Goal: Check status: Check status

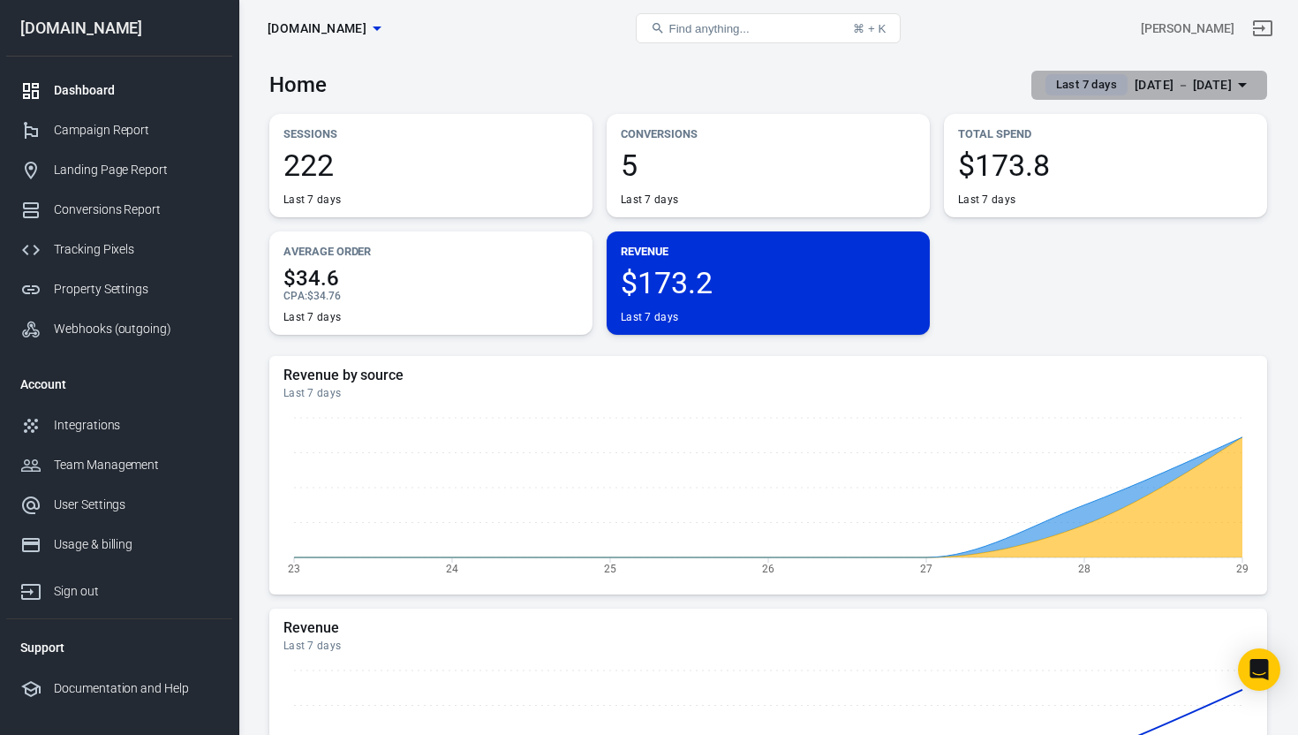
click at [1244, 83] on icon "button" at bounding box center [1242, 84] width 21 height 21
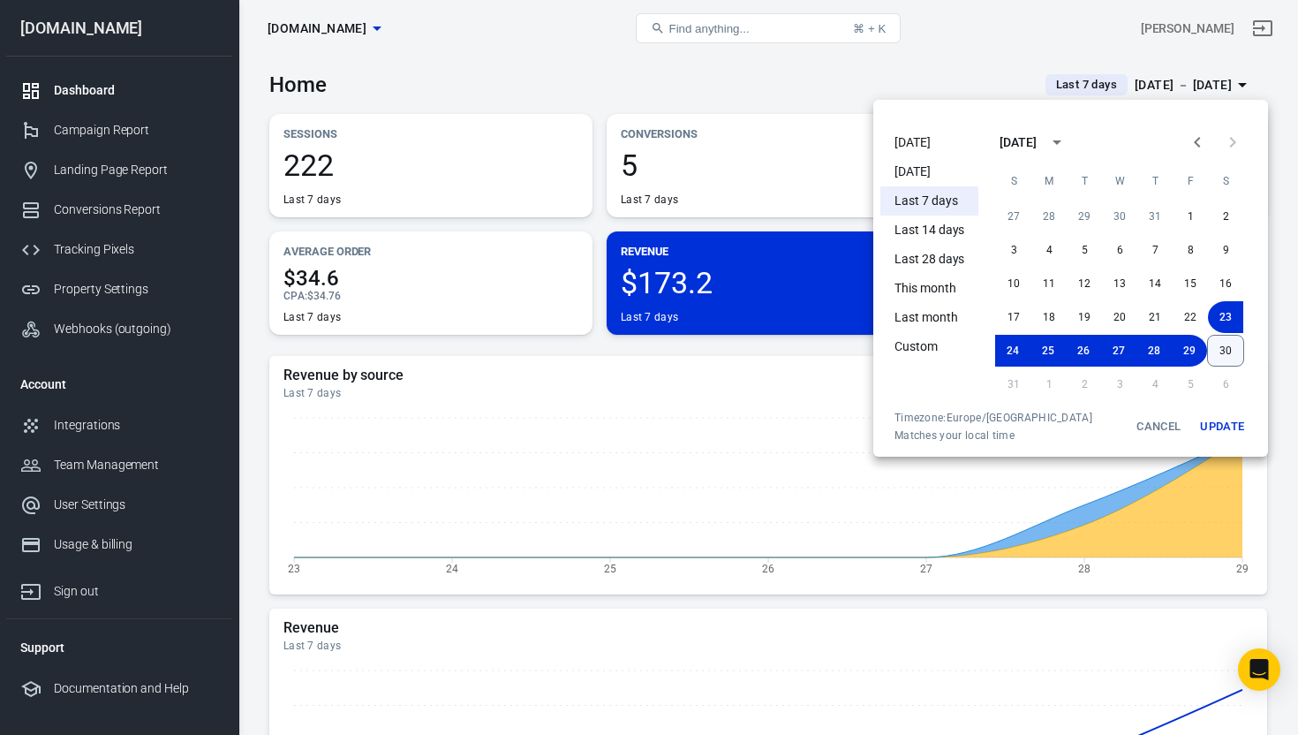
click at [1223, 351] on button "30" at bounding box center [1225, 351] width 37 height 32
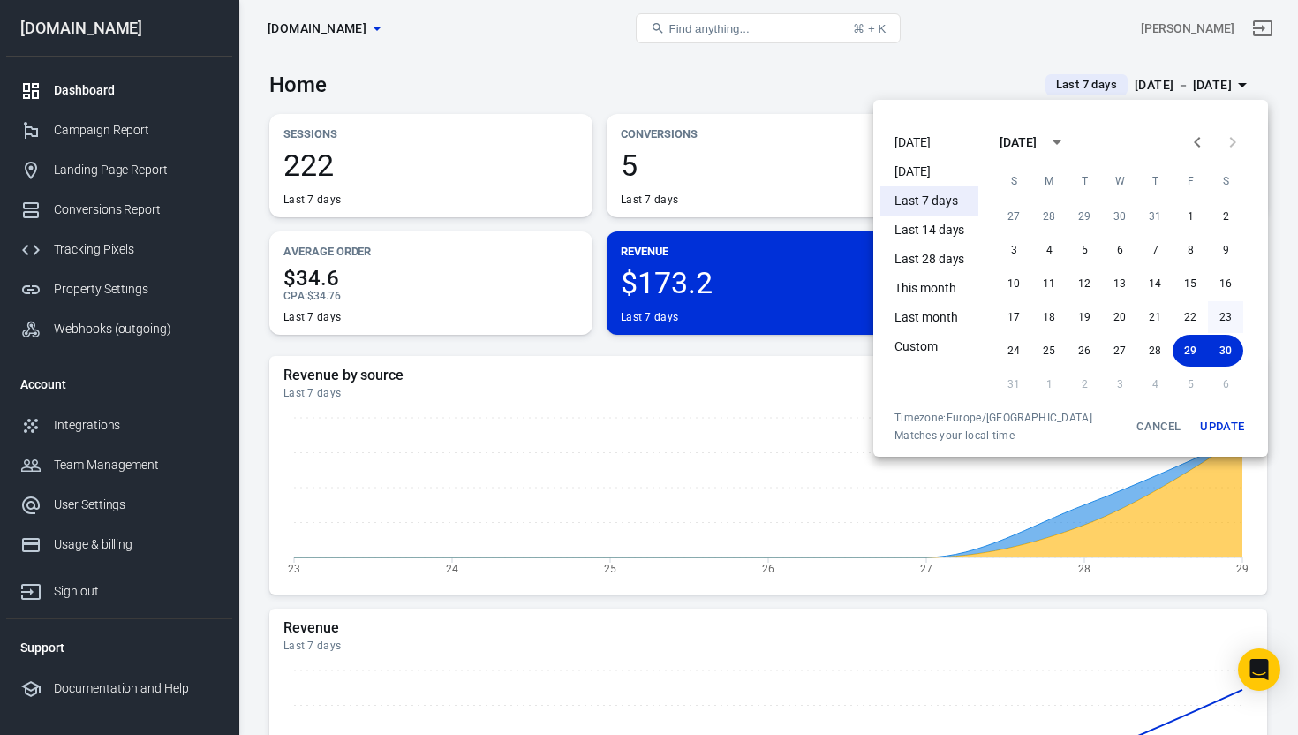
click at [1226, 318] on button "23" at bounding box center [1225, 317] width 35 height 32
click at [1230, 422] on button "Update" at bounding box center [1222, 427] width 57 height 32
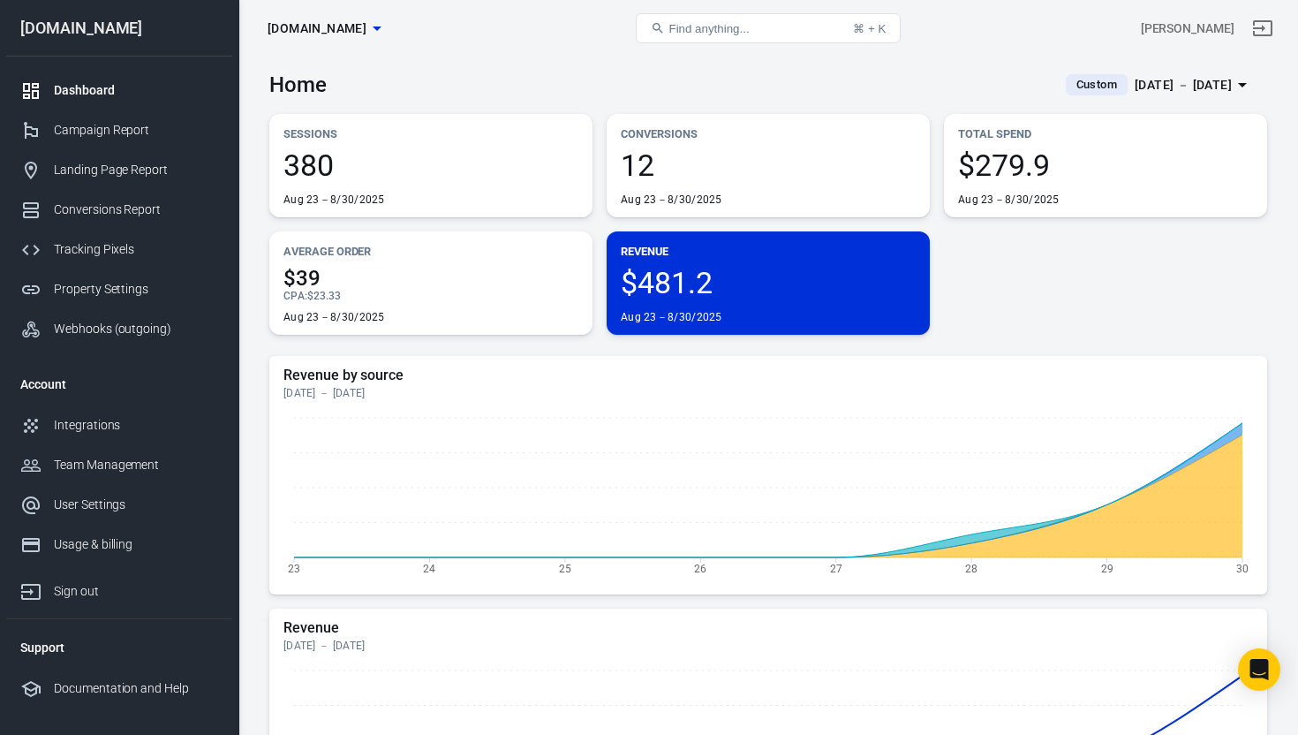
click at [741, 73] on div "Home Custom [DATE] － [DATE]" at bounding box center [768, 78] width 998 height 43
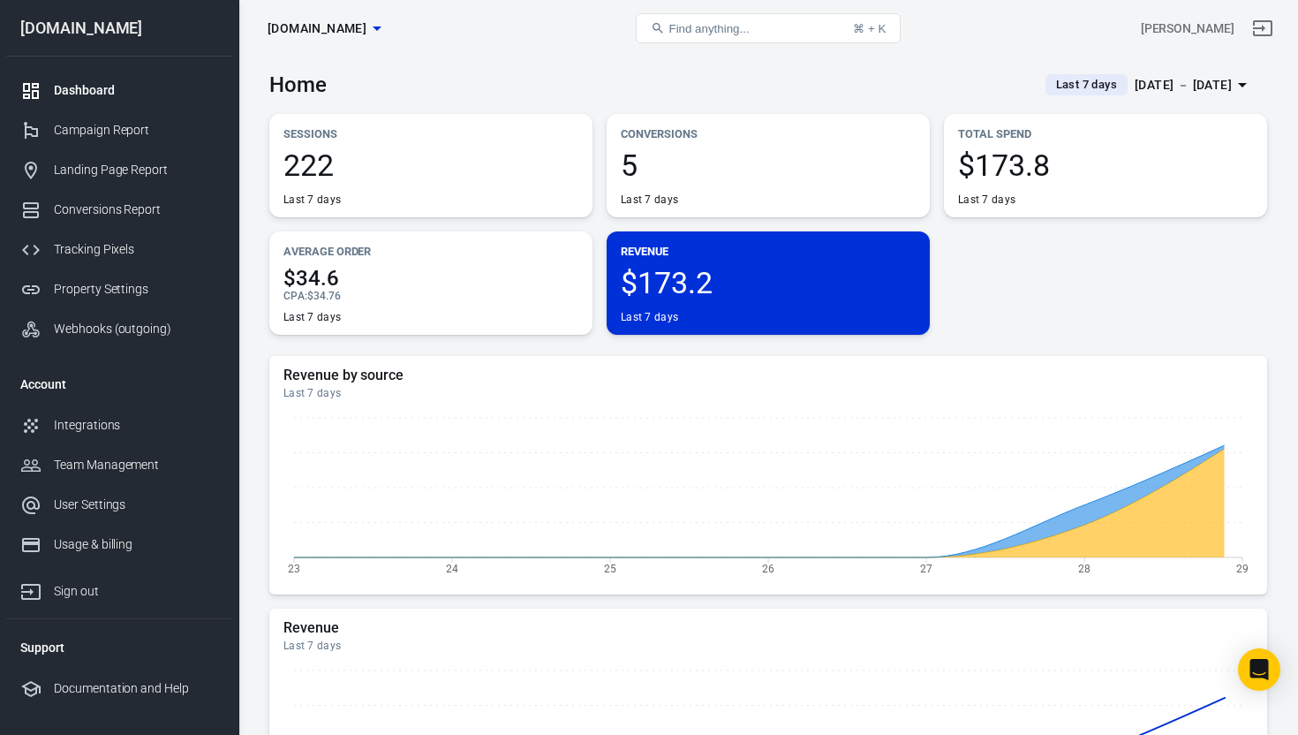
click at [1248, 81] on icon "button" at bounding box center [1242, 84] width 21 height 21
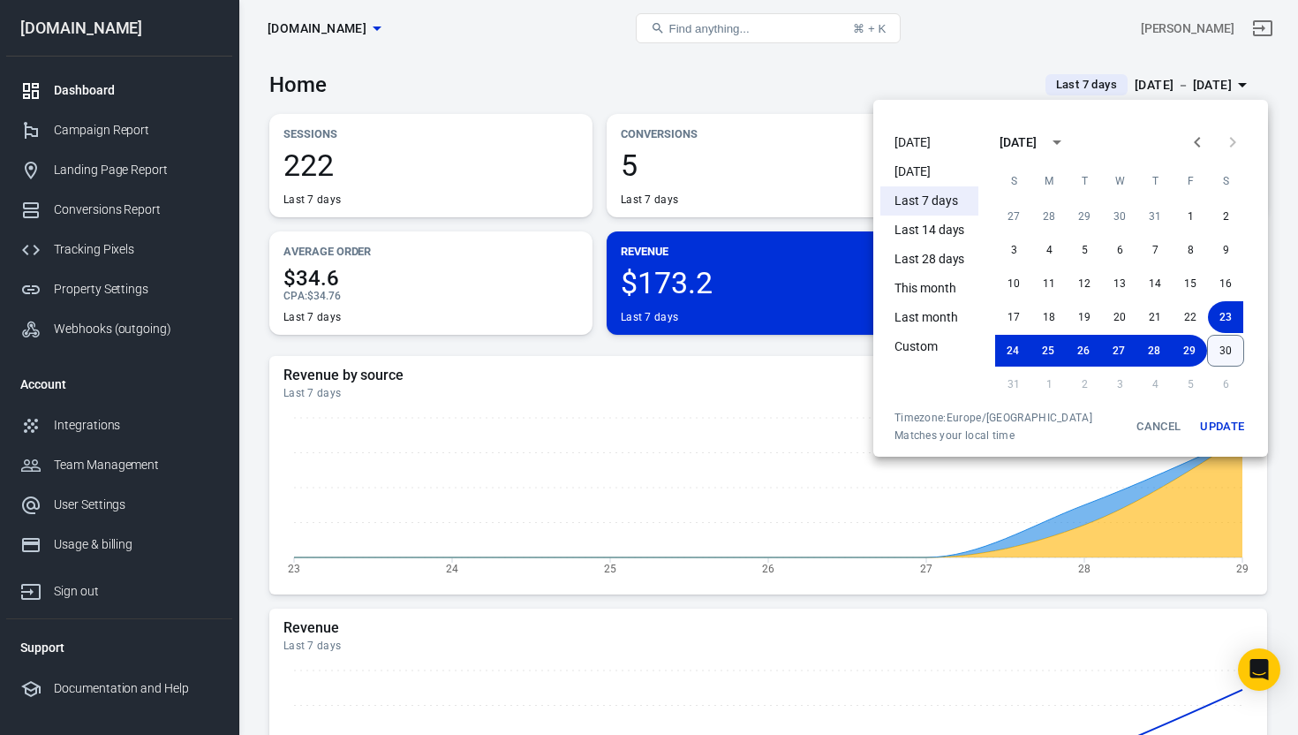
click at [1229, 350] on button "30" at bounding box center [1225, 351] width 37 height 32
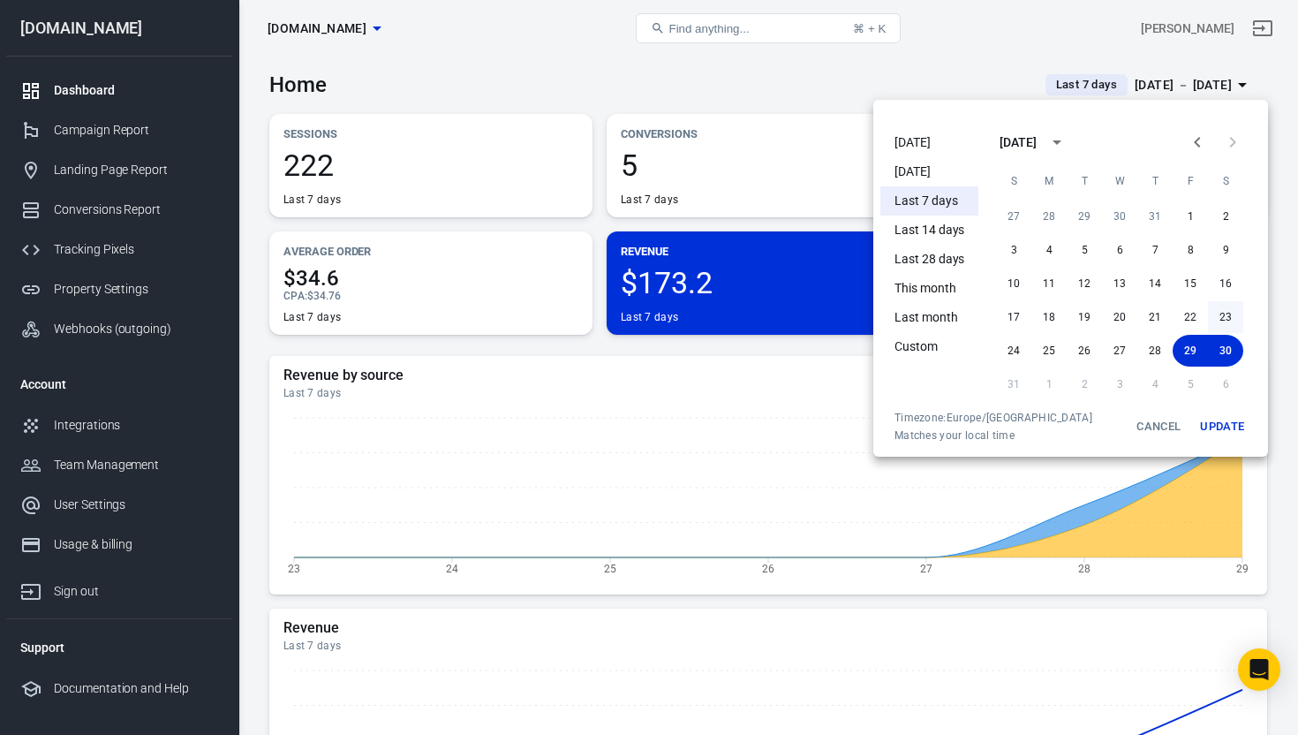
click at [1231, 318] on button "23" at bounding box center [1225, 317] width 35 height 32
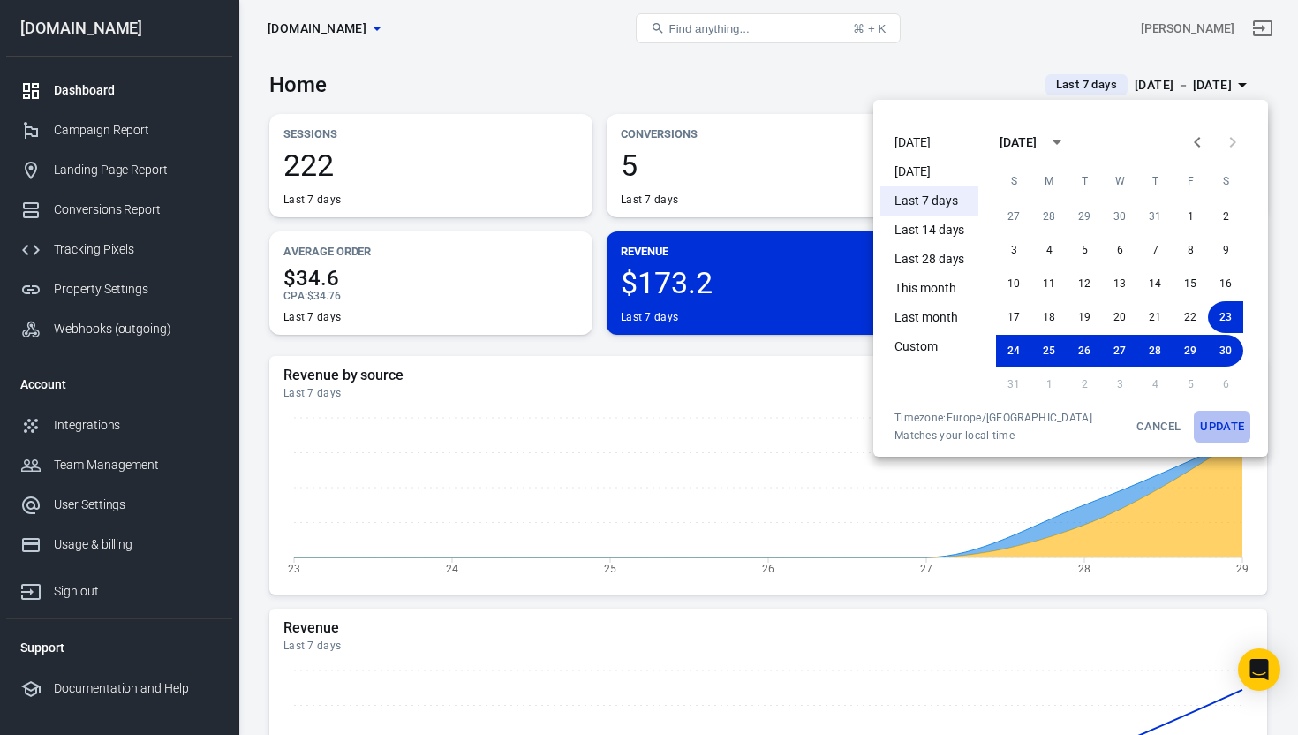
click at [1225, 426] on button "Update" at bounding box center [1222, 427] width 57 height 32
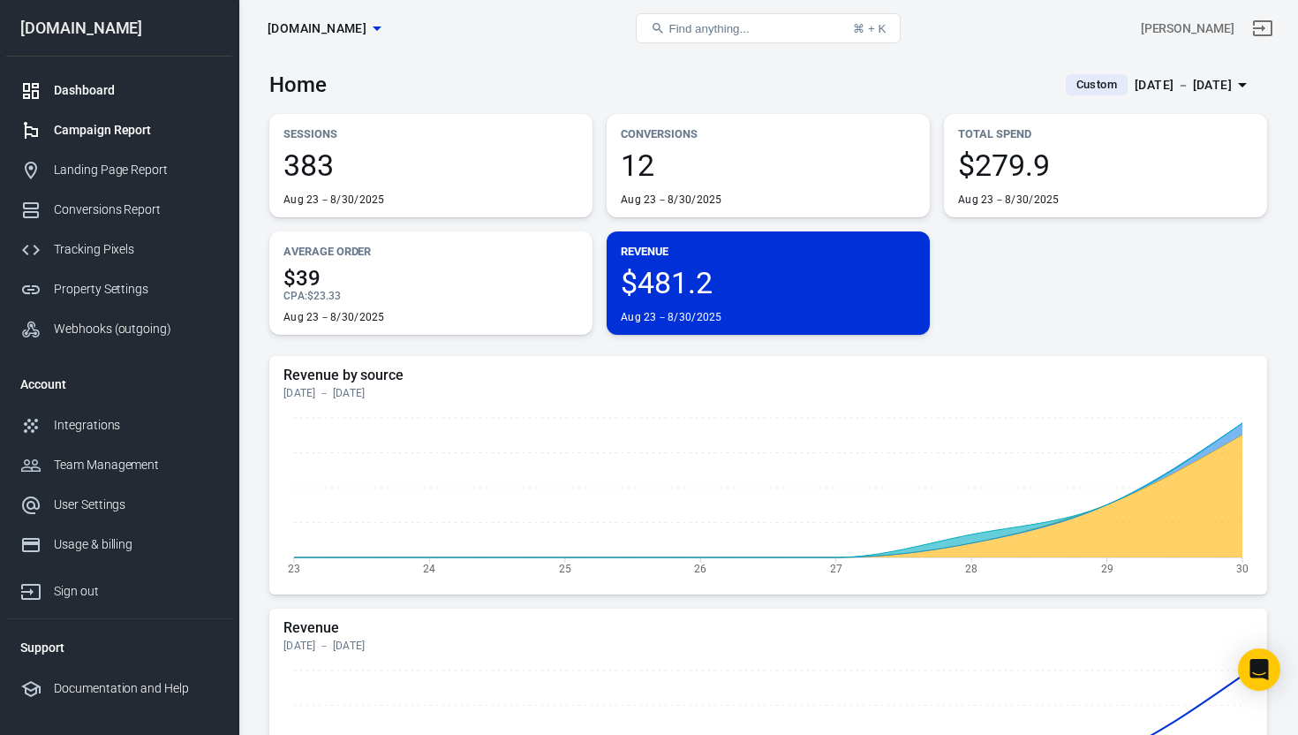
click at [90, 127] on div "Campaign Report" at bounding box center [136, 130] width 164 height 19
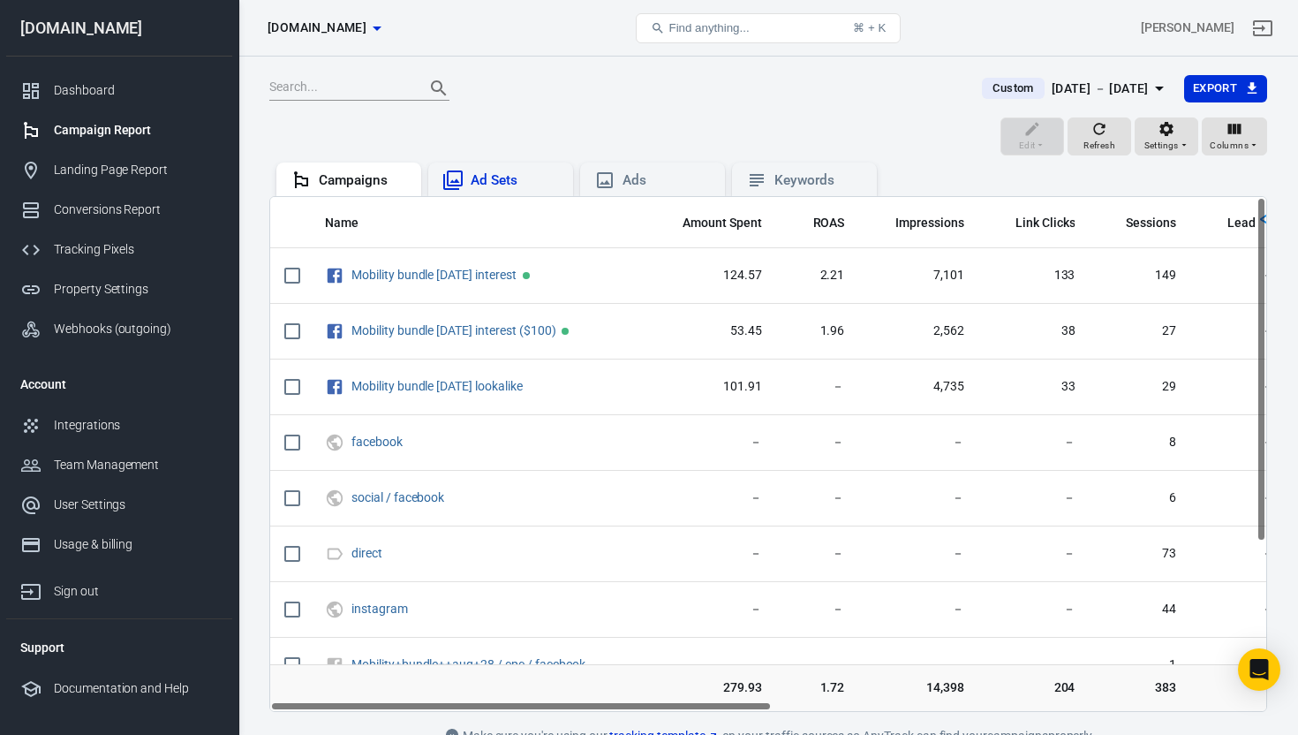
click at [515, 177] on div "Ad Sets" at bounding box center [515, 180] width 88 height 19
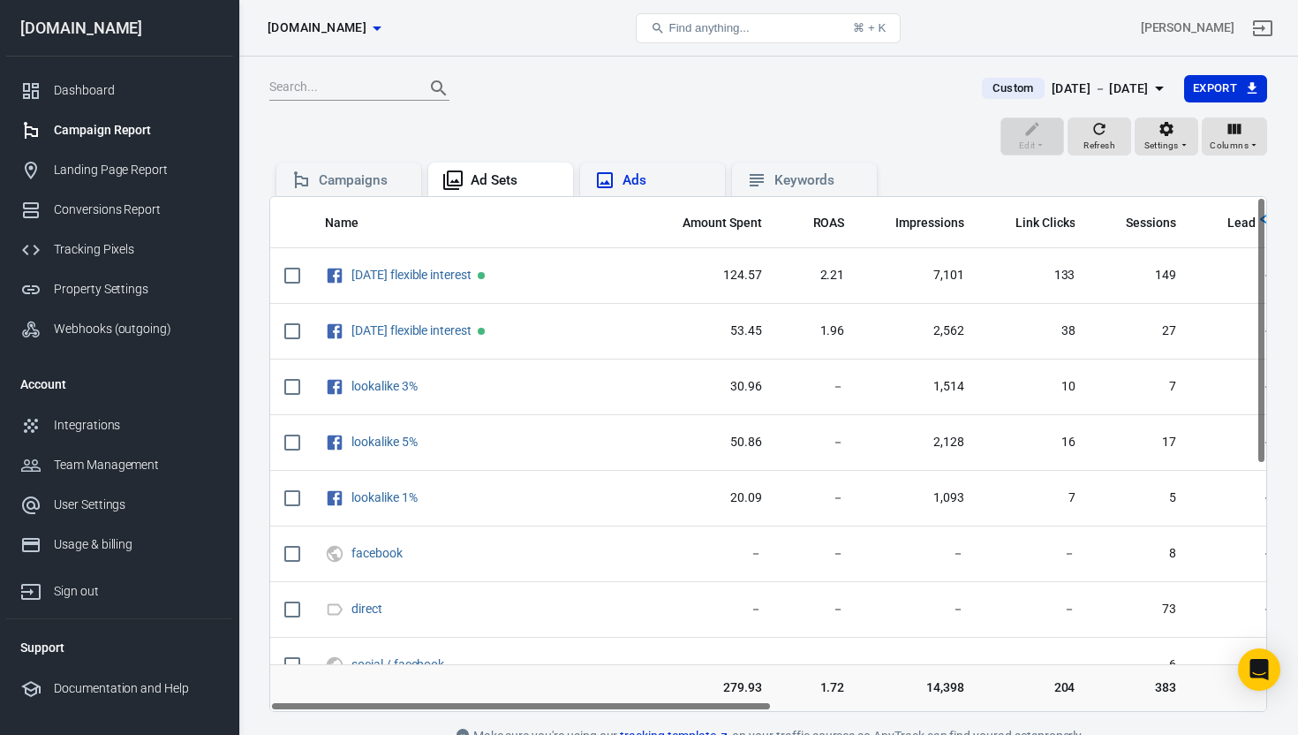
click at [655, 177] on div "Ads" at bounding box center [667, 180] width 88 height 19
click at [774, 182] on div "Keywords" at bounding box center [804, 180] width 117 height 21
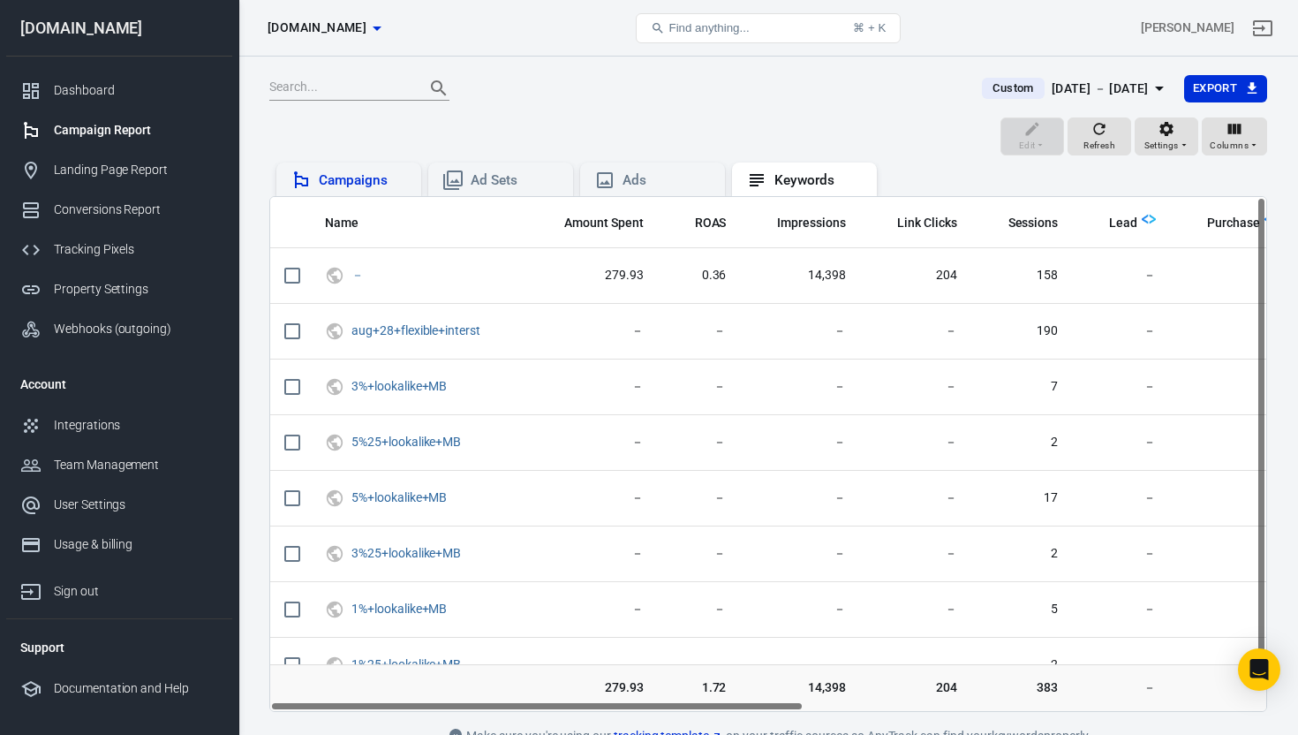
click at [345, 173] on div "Campaigns" at bounding box center [363, 180] width 88 height 19
